Goal: Task Accomplishment & Management: Manage account settings

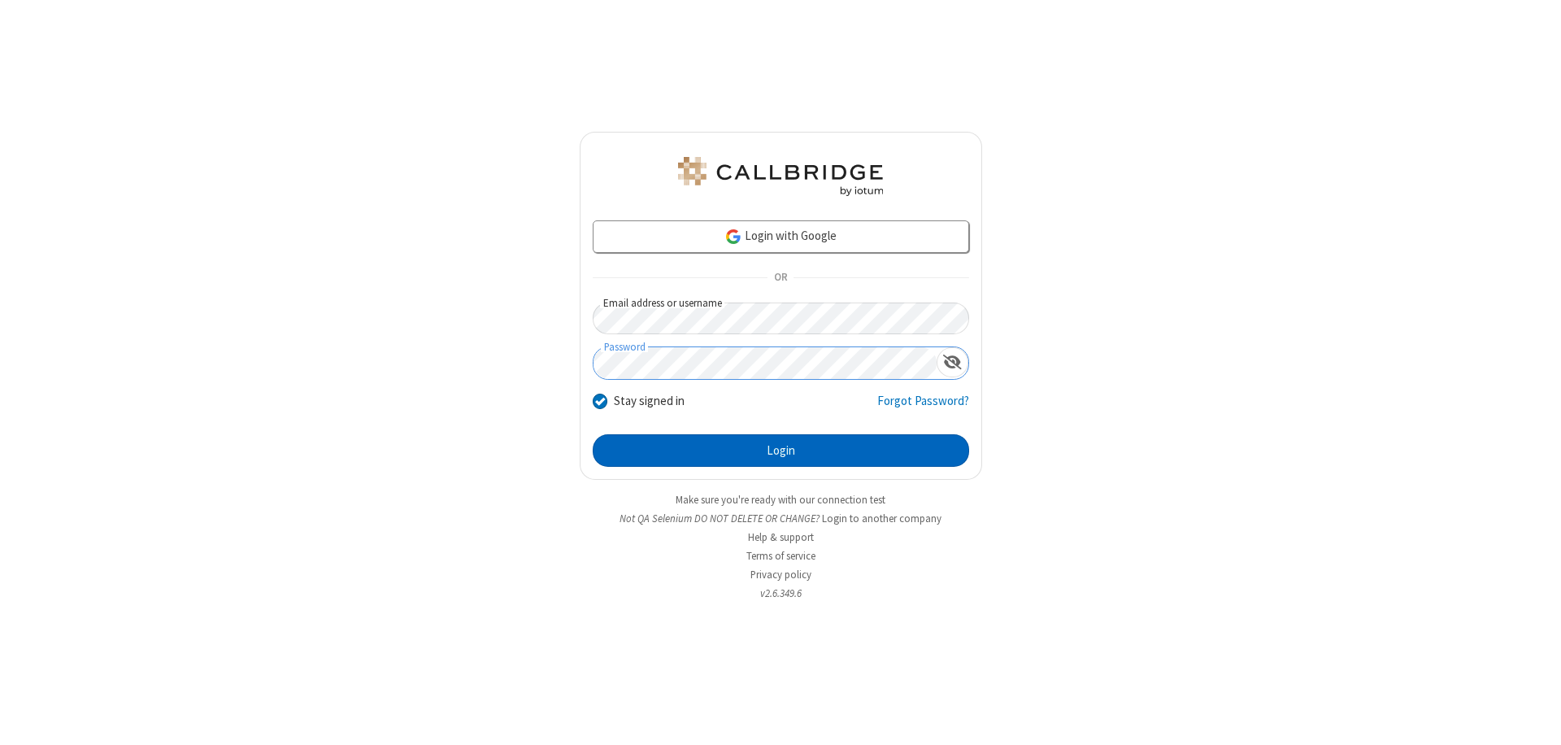
click at [780, 450] on button "Login" at bounding box center [781, 450] width 376 height 33
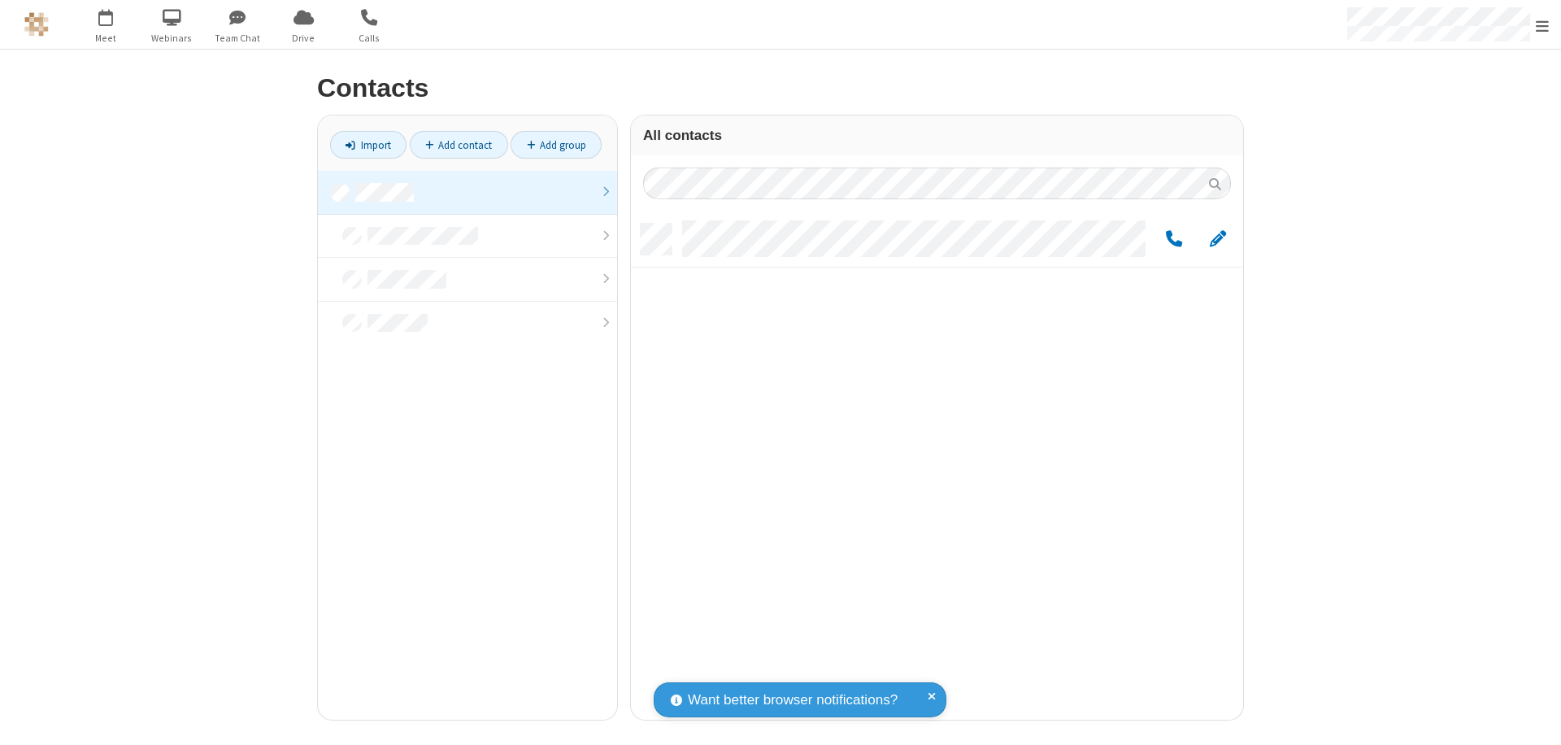
scroll to position [496, 600]
click at [467, 192] on link at bounding box center [467, 193] width 299 height 44
click at [1218, 238] on span "Edit" at bounding box center [1218, 239] width 16 height 20
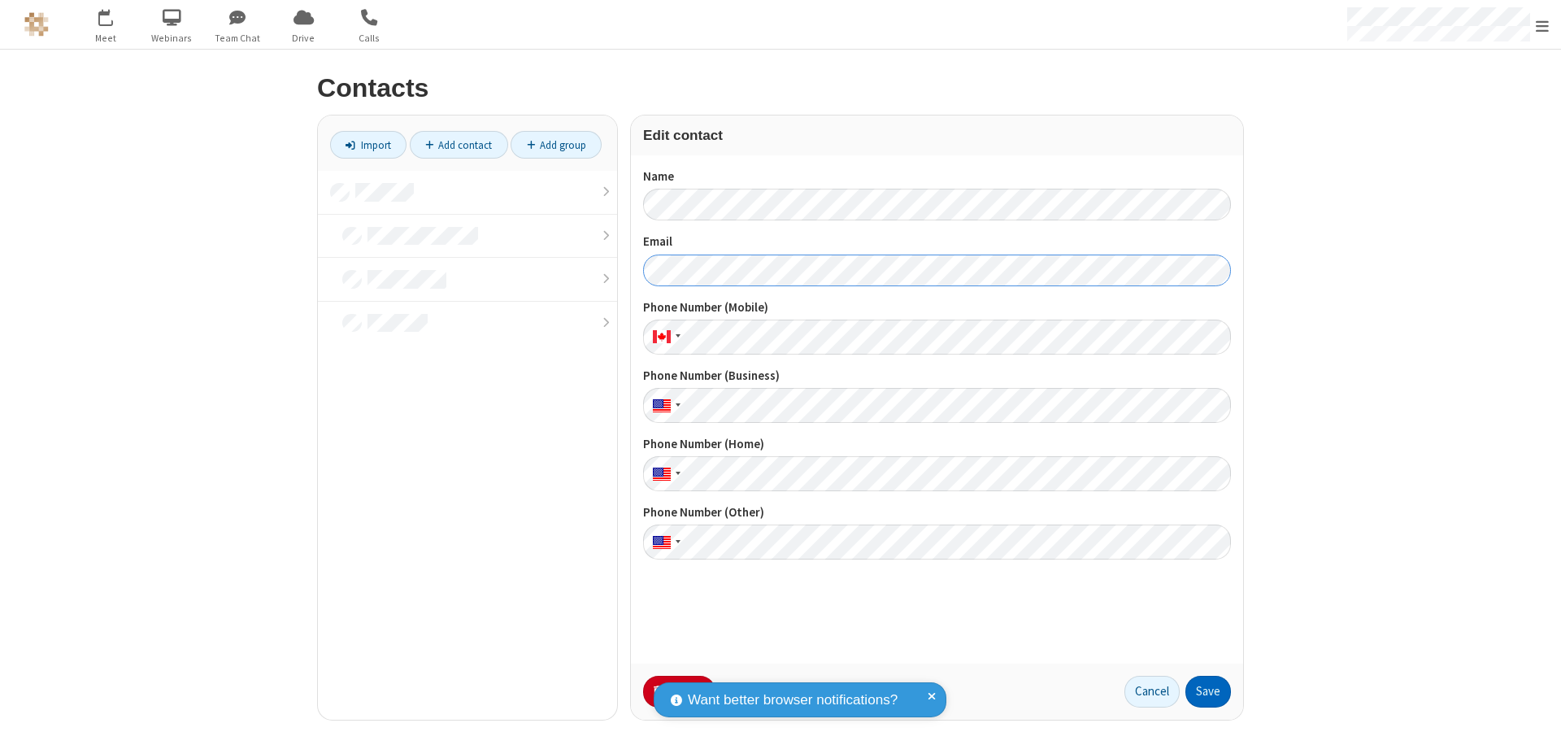
click at [1208, 691] on button "Save" at bounding box center [1208, 691] width 46 height 33
